Goal: Navigation & Orientation: Find specific page/section

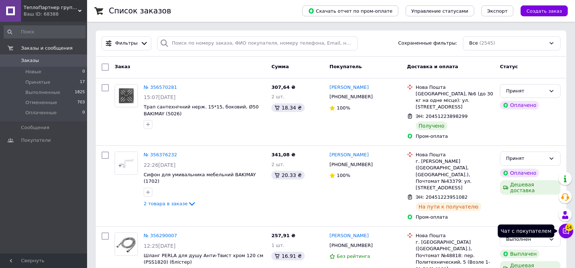
click at [565, 229] on span "14" at bounding box center [569, 227] width 8 height 7
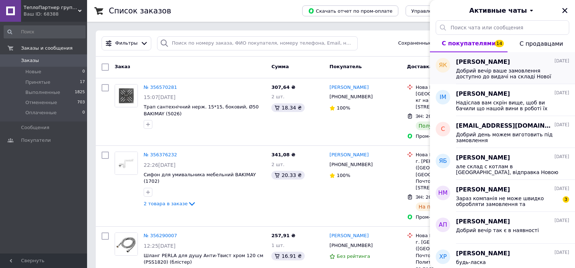
click at [505, 66] on span "[PERSON_NAME]" at bounding box center [483, 62] width 54 height 8
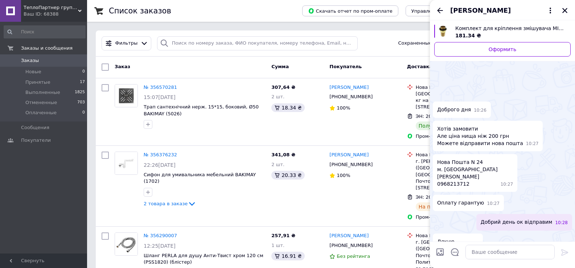
scroll to position [78, 0]
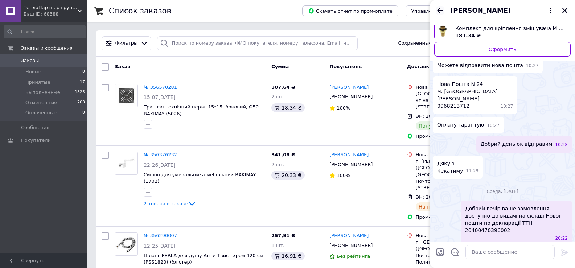
click at [440, 10] on icon "Назад" at bounding box center [440, 10] width 6 height 5
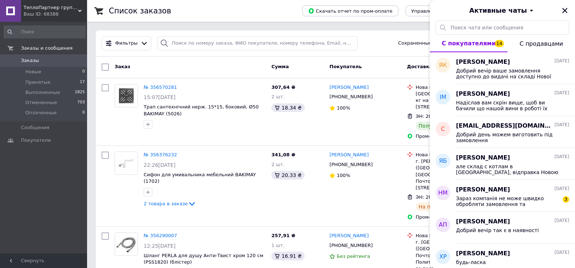
click at [565, 9] on icon "Закрыть" at bounding box center [565, 10] width 7 height 7
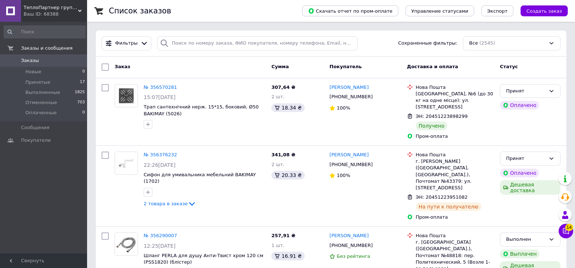
click at [58, 8] on span "ТеплоПартнер группа компаний" at bounding box center [51, 7] width 54 height 7
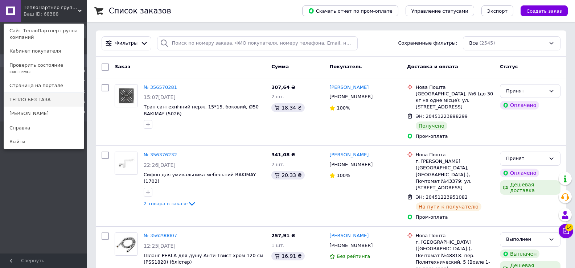
click at [35, 93] on link "ТЕПЛО БЕЗ ГАЗА" at bounding box center [44, 100] width 80 height 14
